Goal: Find specific page/section: Find specific page/section

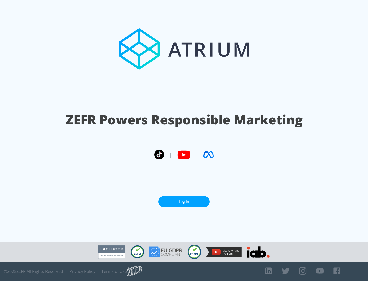
click at [184, 200] on link "Log In" at bounding box center [184, 202] width 51 height 12
